Goal: Information Seeking & Learning: Learn about a topic

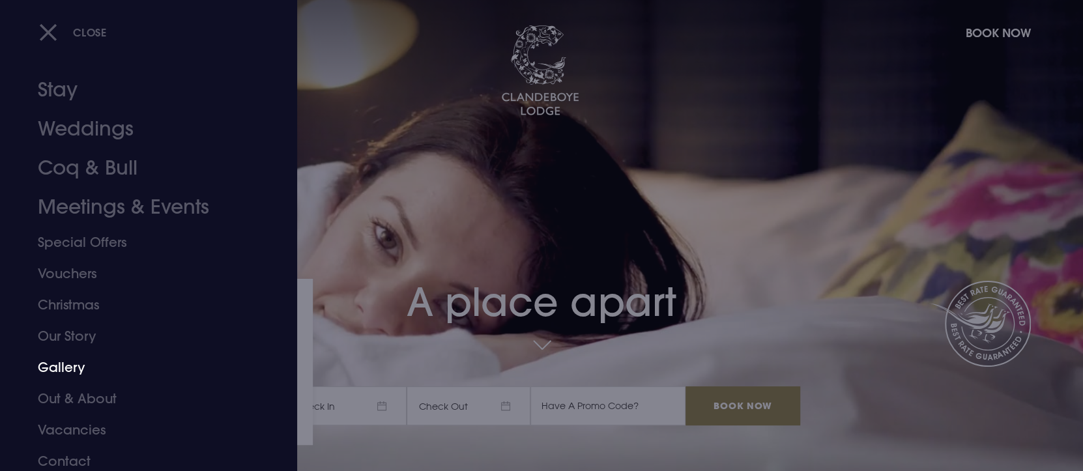
scroll to position [18, 0]
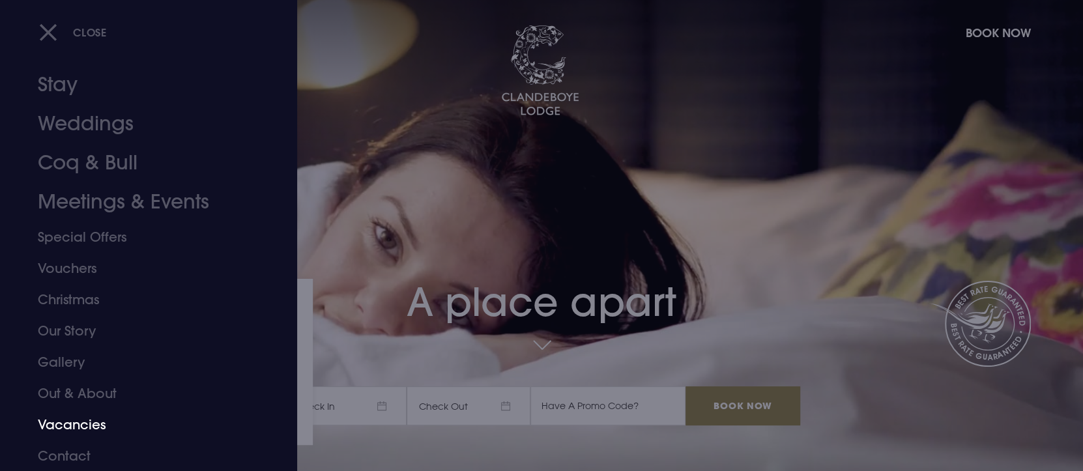
click at [95, 424] on link "Vacancies" at bounding box center [141, 424] width 206 height 31
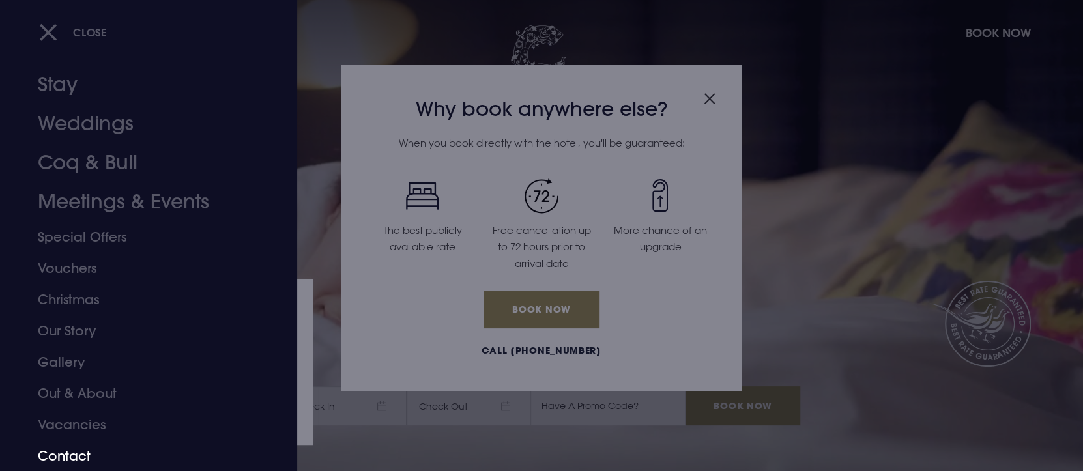
click at [72, 451] on link "Contact" at bounding box center [141, 456] width 206 height 31
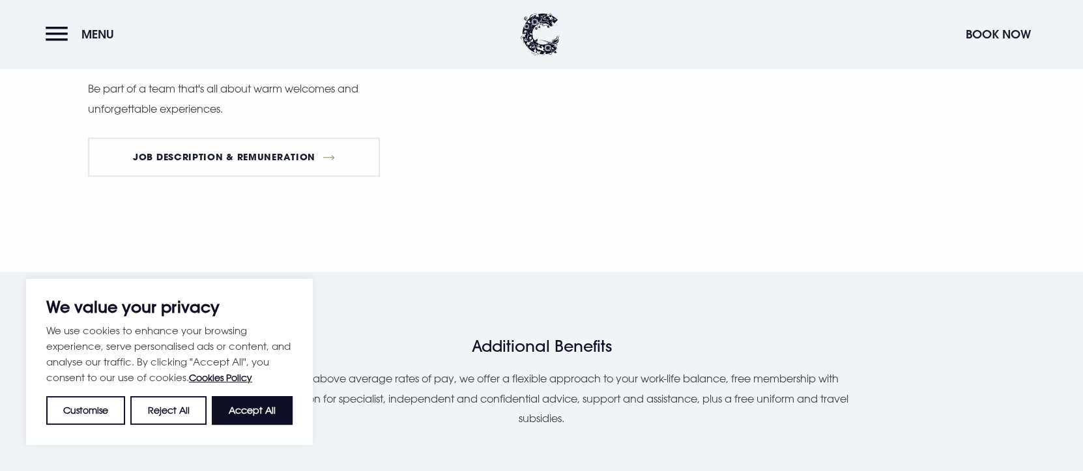
scroll to position [978, 0]
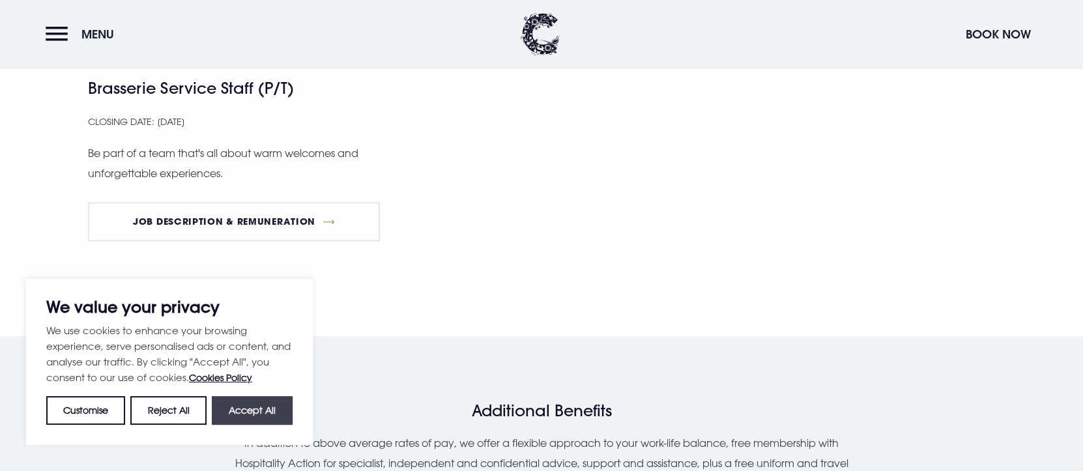
click at [254, 405] on button "Accept All" at bounding box center [252, 410] width 81 height 29
checkbox input "true"
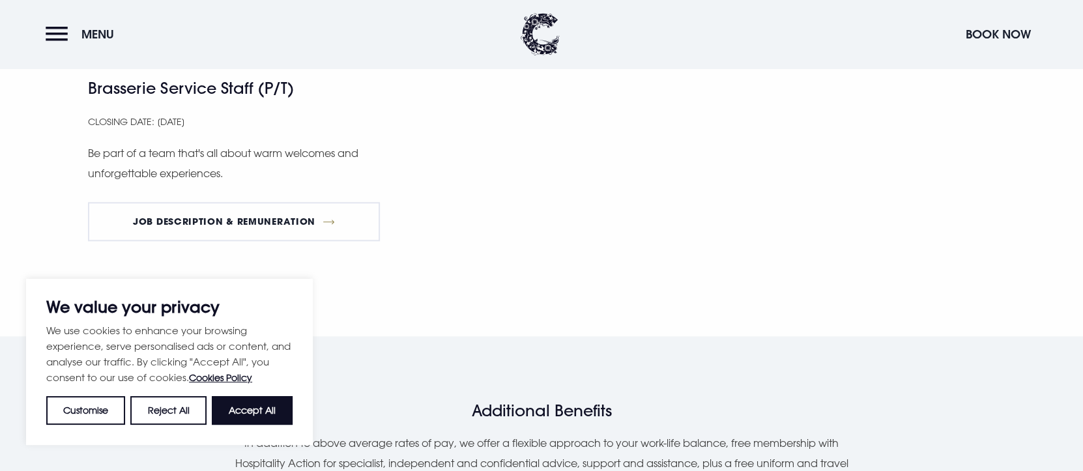
checkbox input "true"
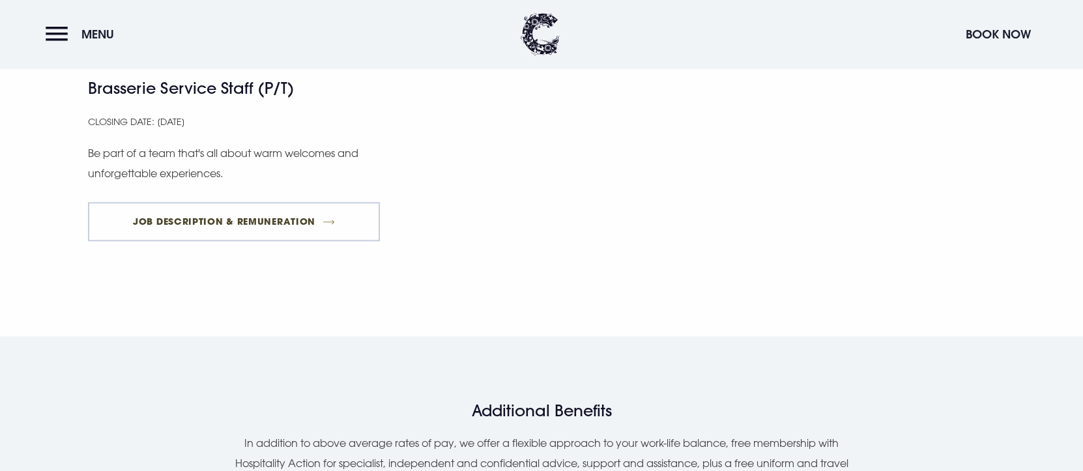
click at [248, 222] on link "Job Description & Remuneration" at bounding box center [234, 221] width 292 height 39
